Goal: Task Accomplishment & Management: Manage account settings

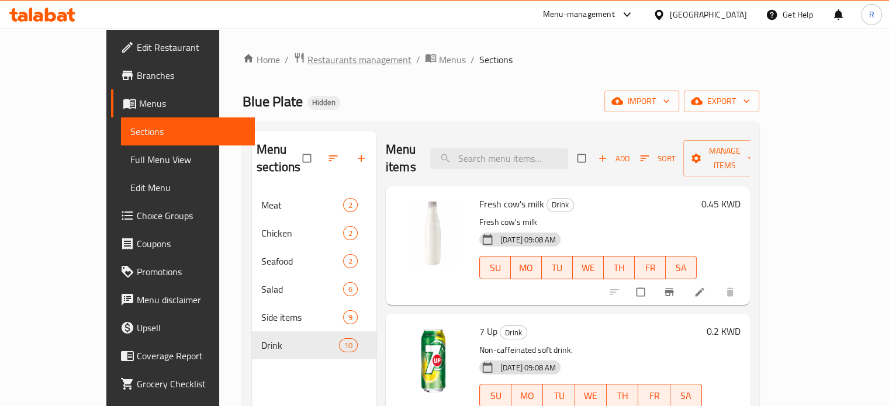
click at [307, 58] on span "Restaurants management" at bounding box center [359, 60] width 104 height 14
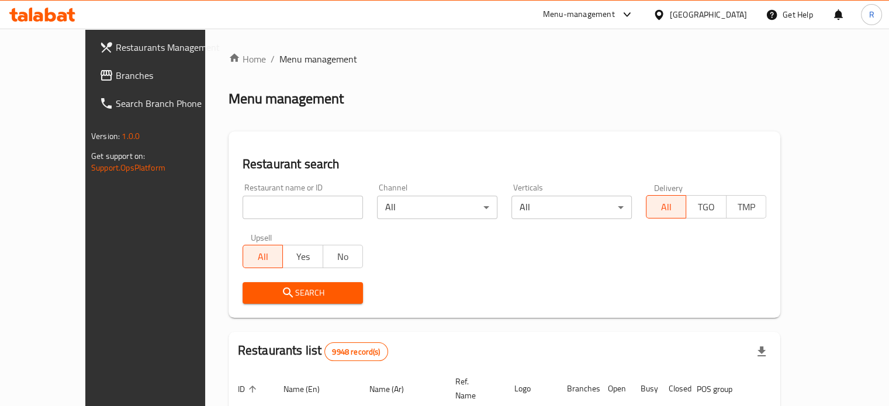
click at [281, 222] on div "Restaurant name or ID Restaurant name or ID" at bounding box center [303, 201] width 134 height 50
click at [278, 206] on input "search" at bounding box center [303, 207] width 120 height 23
click button "Search" at bounding box center [303, 293] width 120 height 22
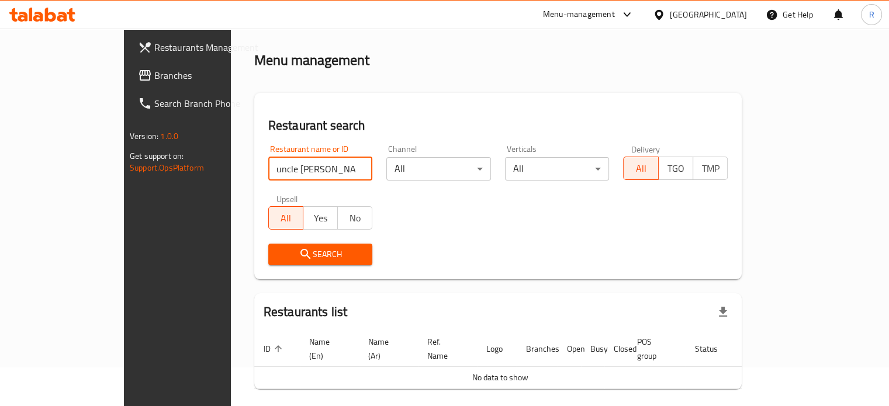
scroll to position [71, 0]
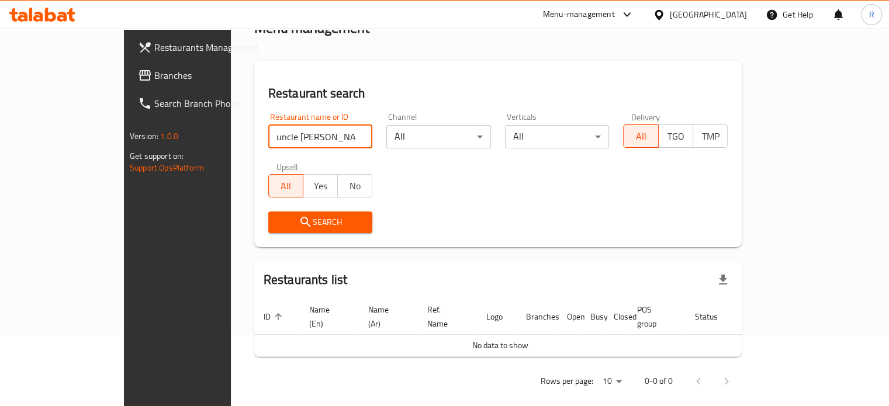
type input "uncle ja"
click button "Search" at bounding box center [320, 223] width 105 height 22
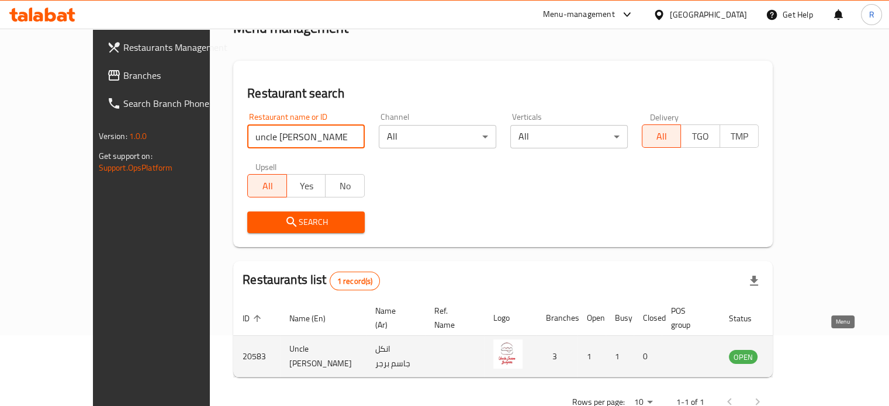
click at [804, 352] on icon "enhanced table" at bounding box center [797, 357] width 13 height 10
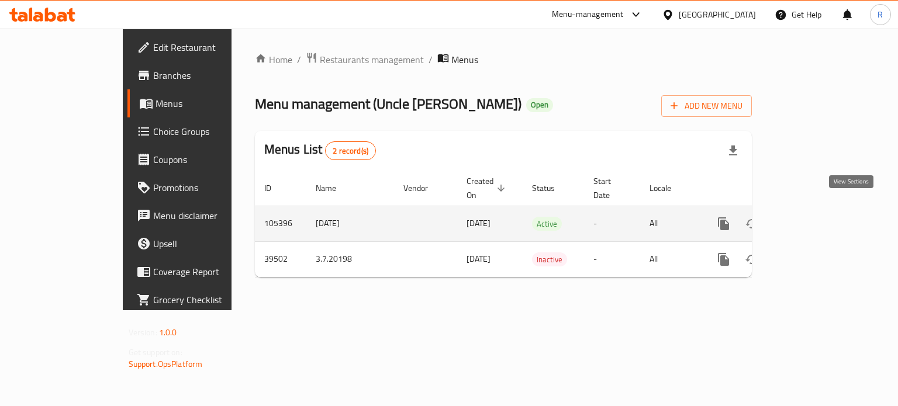
click at [815, 217] on icon "enhanced table" at bounding box center [808, 224] width 14 height 14
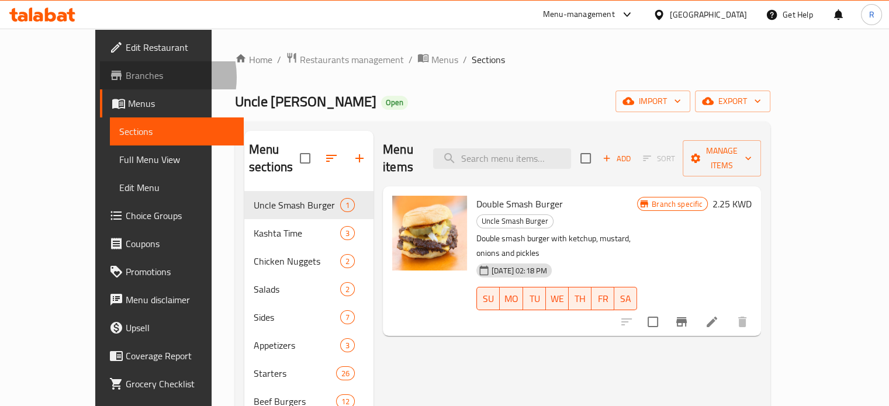
click at [126, 77] on span "Branches" at bounding box center [180, 75] width 109 height 14
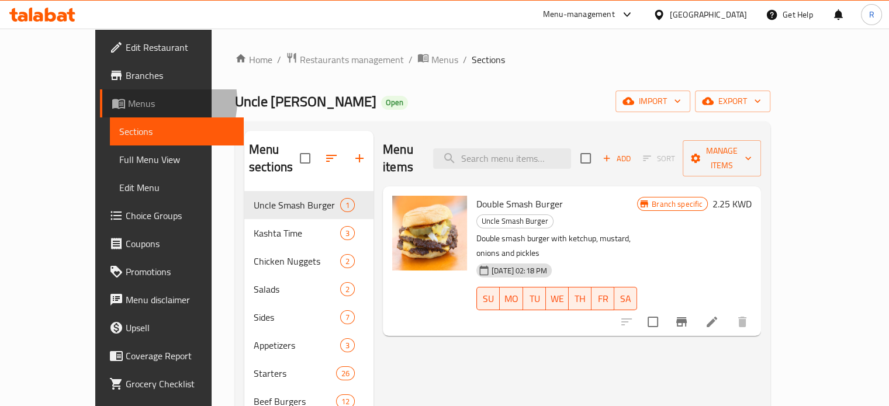
click at [128, 100] on span "Menus" at bounding box center [181, 103] width 106 height 14
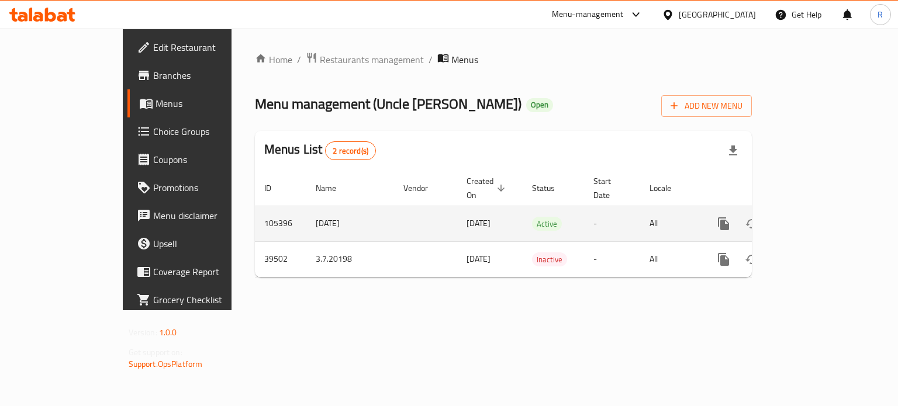
click at [815, 217] on icon "enhanced table" at bounding box center [808, 224] width 14 height 14
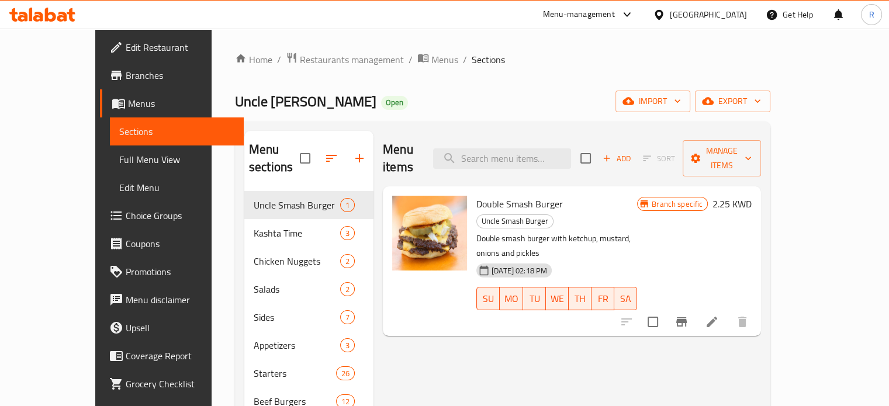
click at [126, 72] on span "Branches" at bounding box center [180, 75] width 109 height 14
click at [235, 102] on span "Uncle [PERSON_NAME]" at bounding box center [305, 101] width 141 height 26
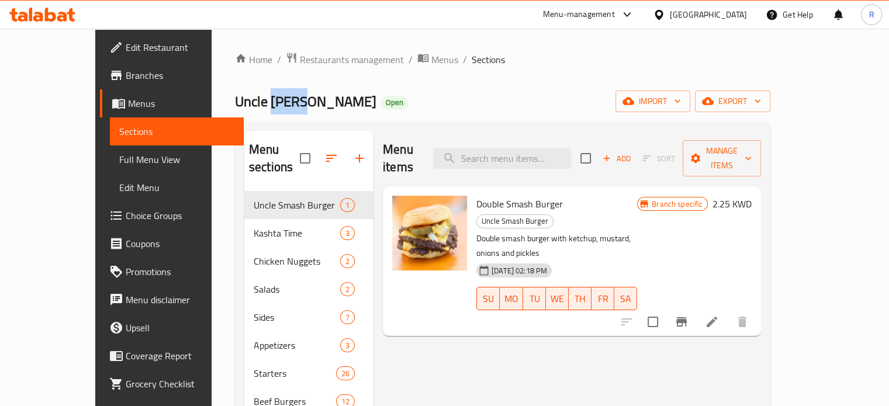
click at [235, 101] on span "Uncle [PERSON_NAME]" at bounding box center [305, 101] width 141 height 26
drag, startPoint x: 288, startPoint y: 102, endPoint x: 186, endPoint y: 99, distance: 102.3
click at [235, 102] on h2 "Uncle Jasem Burger Open" at bounding box center [321, 101] width 173 height 19
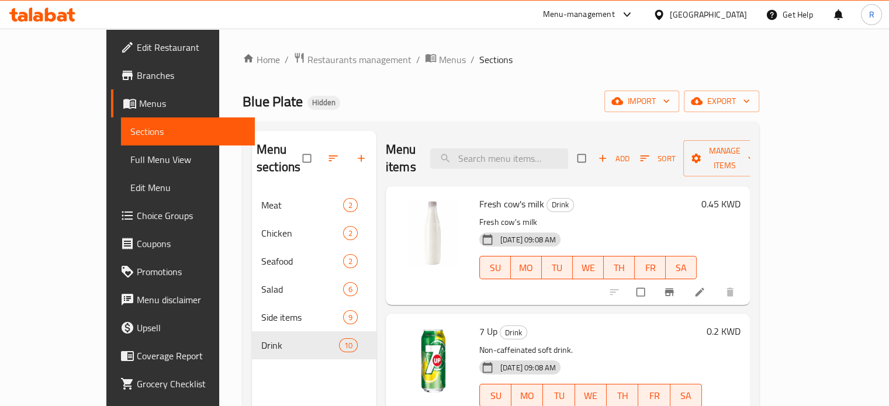
click at [252, 69] on div "Home / Restaurants management / Menus / Sections Blue Plate Hidden import expor…" at bounding box center [501, 299] width 517 height 494
click at [307, 55] on span "Restaurants management" at bounding box center [359, 60] width 104 height 14
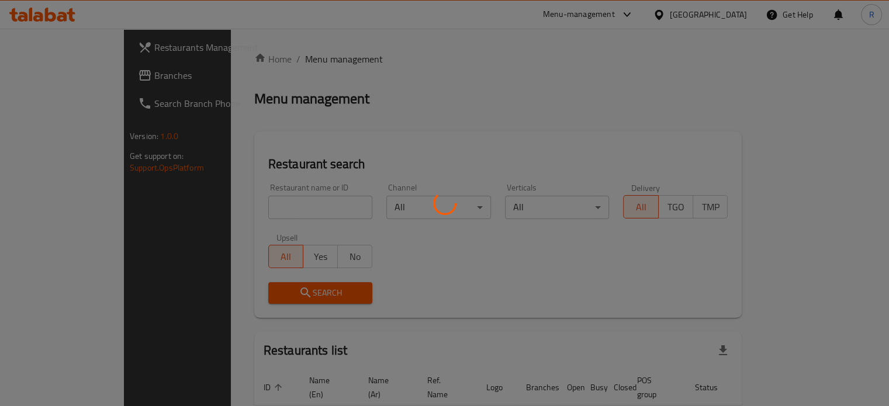
click at [269, 204] on div at bounding box center [444, 203] width 889 height 406
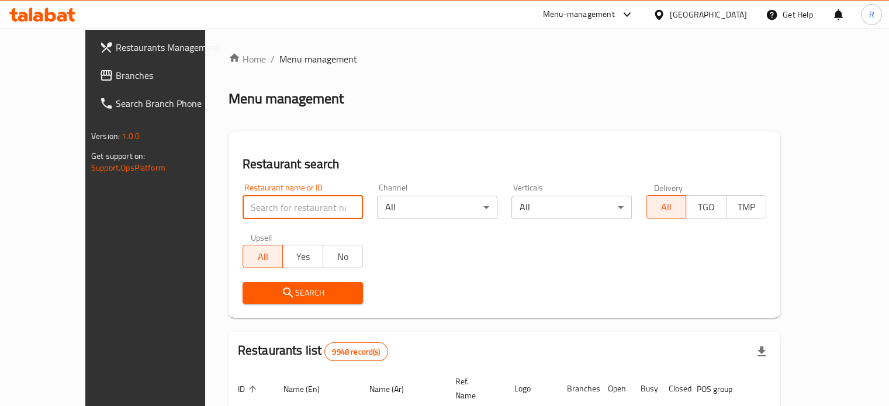
click at [243, 208] on input "search" at bounding box center [303, 207] width 120 height 23
paste input "Uncle [PERSON_NAME]"
type input "Uncle [PERSON_NAME]"
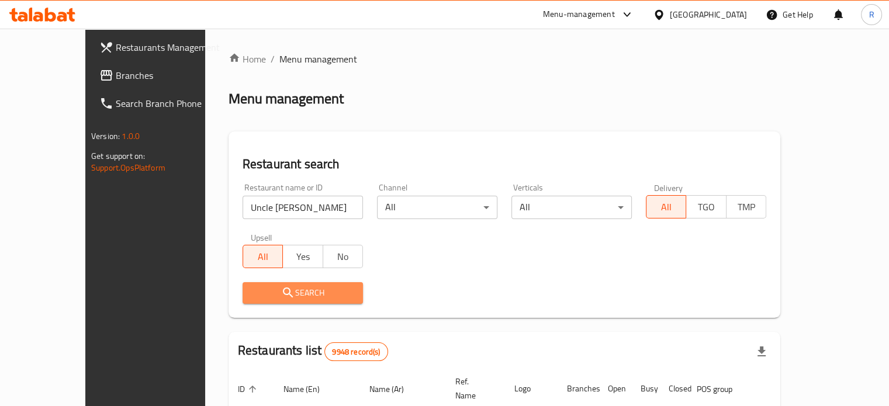
click at [275, 298] on span "Search" at bounding box center [303, 293] width 102 height 15
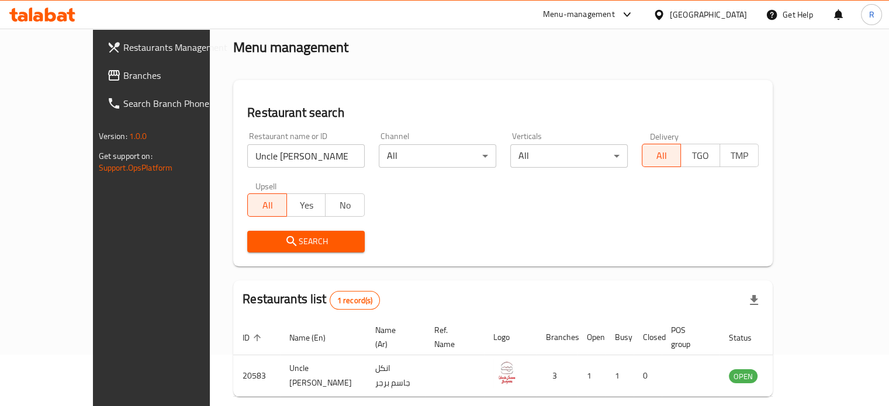
scroll to position [58, 0]
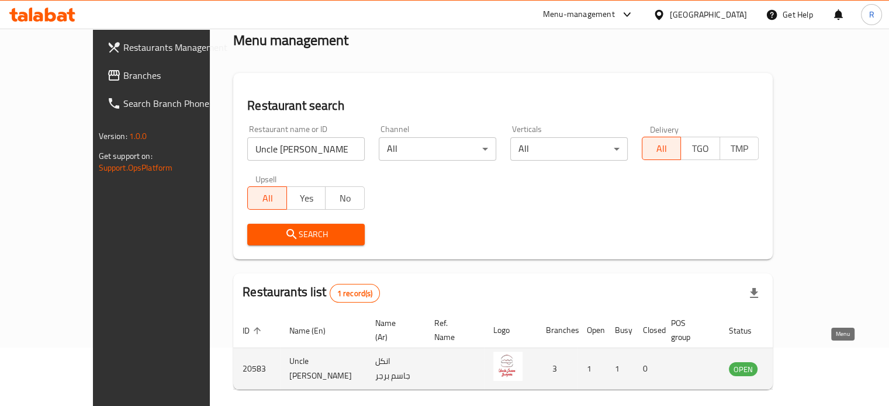
click at [802, 367] on icon "enhanced table" at bounding box center [800, 369] width 4 height 5
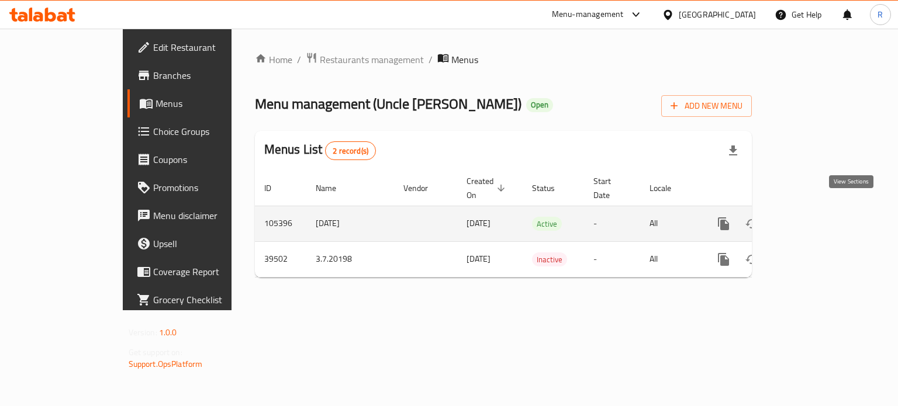
click at [813, 219] on icon "enhanced table" at bounding box center [807, 224] width 11 height 11
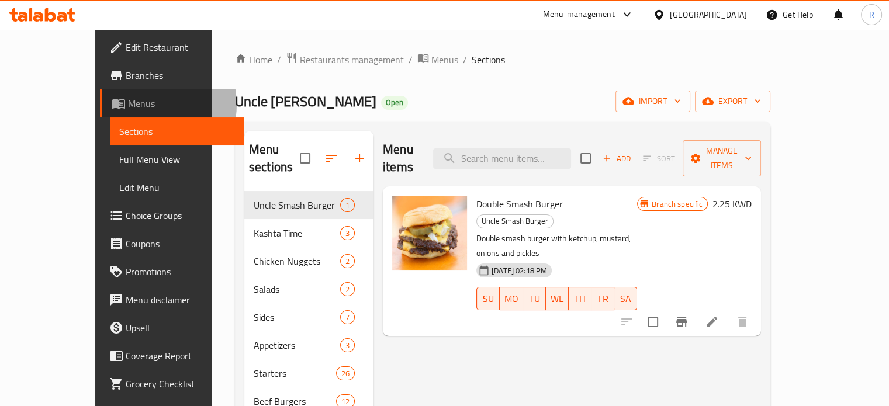
click at [128, 105] on span "Menus" at bounding box center [181, 103] width 106 height 14
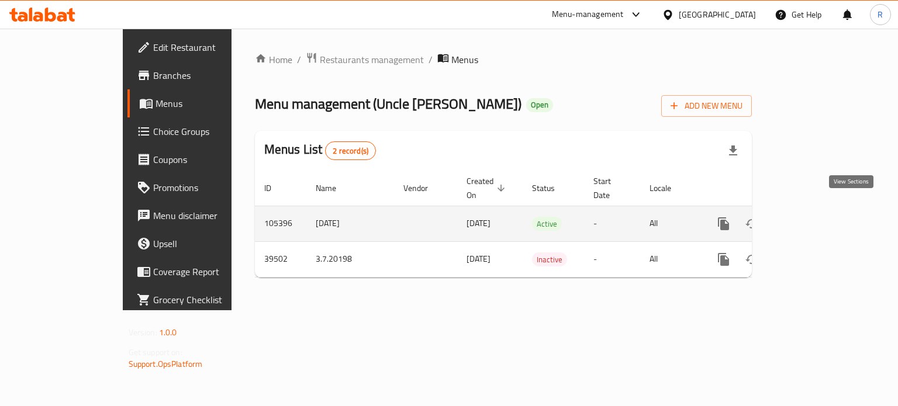
click at [815, 217] on icon "enhanced table" at bounding box center [808, 224] width 14 height 14
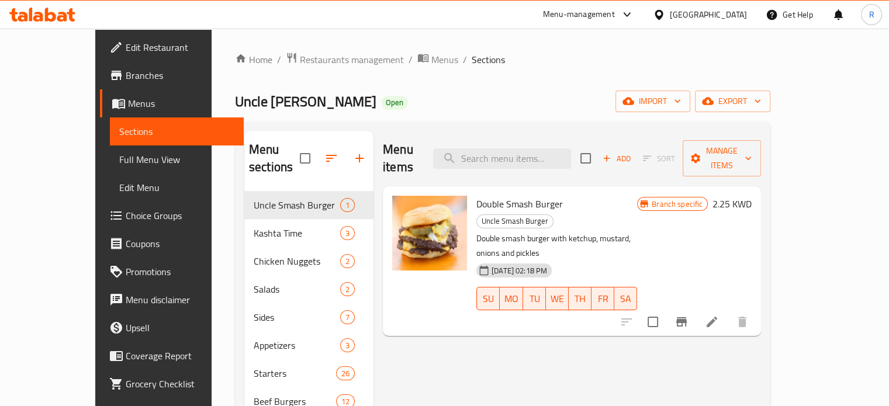
click at [128, 103] on span "Menus" at bounding box center [181, 103] width 106 height 14
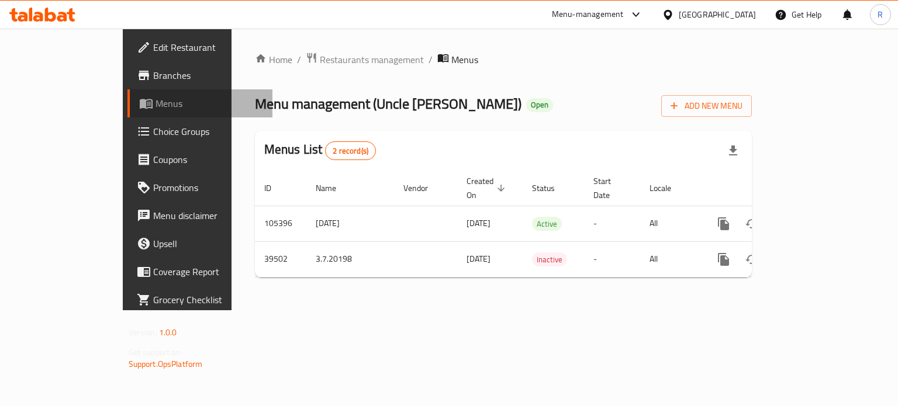
click at [155, 103] on span "Menus" at bounding box center [209, 103] width 108 height 14
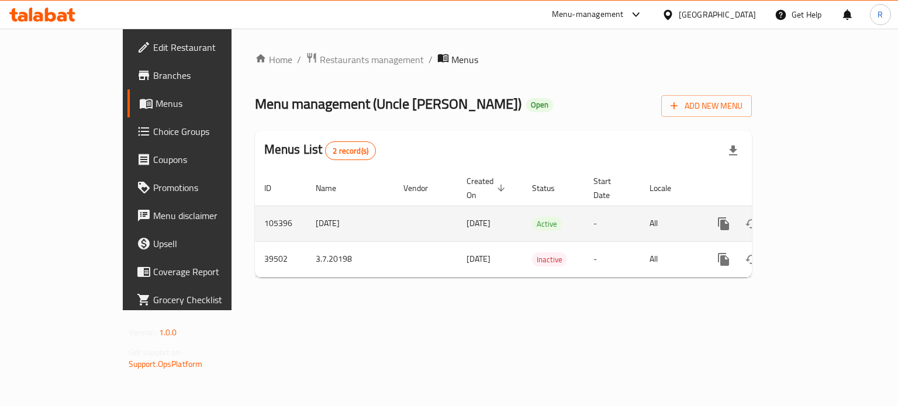
click at [394, 220] on td "enhanced table" at bounding box center [425, 224] width 63 height 36
click at [394, 209] on td "enhanced table" at bounding box center [425, 224] width 63 height 36
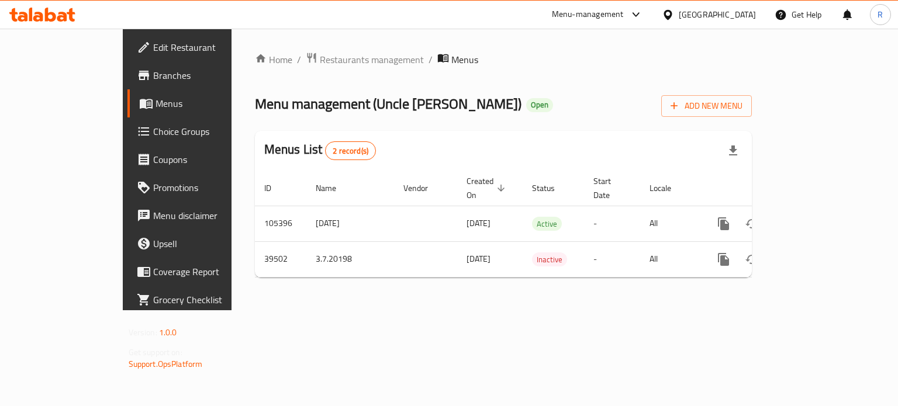
click at [153, 76] on span "Branches" at bounding box center [208, 75] width 110 height 14
